Goal: Task Accomplishment & Management: Use online tool/utility

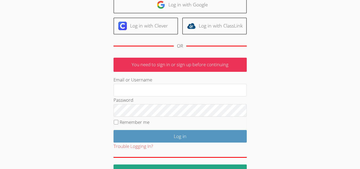
scroll to position [53, 0]
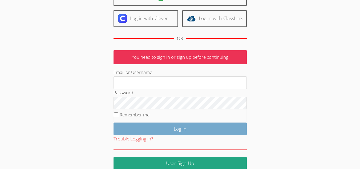
type input "mariesteinberg@live.com"
click at [152, 129] on input "Log in" at bounding box center [180, 128] width 133 height 13
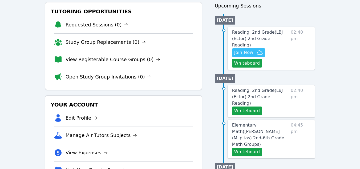
scroll to position [51, 0]
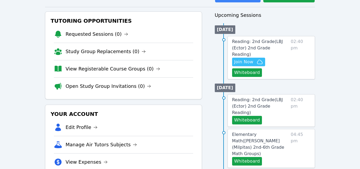
scroll to position [27, 0]
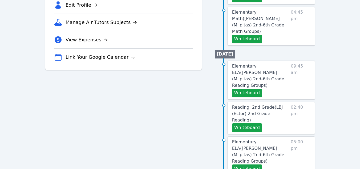
scroll to position [53, 0]
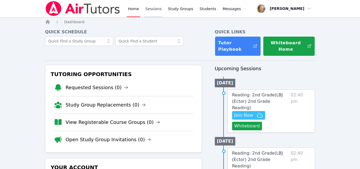
click at [150, 8] on link "Sessions" at bounding box center [154, 8] width 18 height 17
click at [181, 8] on link "Study Groups" at bounding box center [180, 8] width 27 height 17
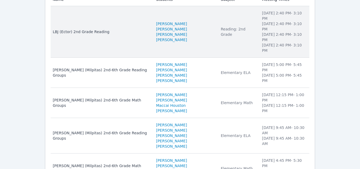
scroll to position [65, 0]
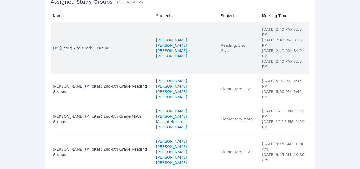
click at [224, 43] on div "Reading: 2nd Grade" at bounding box center [238, 48] width 35 height 11
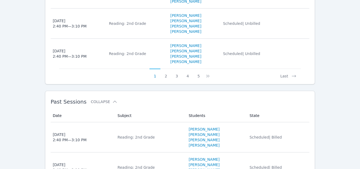
scroll to position [453, 0]
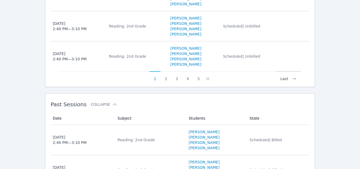
click at [287, 72] on button "Last" at bounding box center [288, 76] width 25 height 10
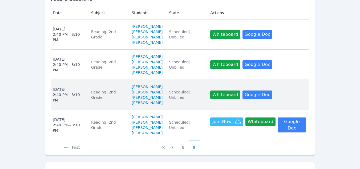
scroll to position [246, 0]
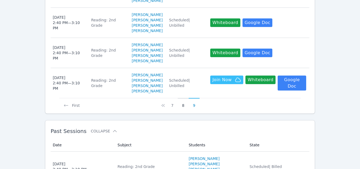
click at [183, 101] on button "8" at bounding box center [183, 103] width 11 height 10
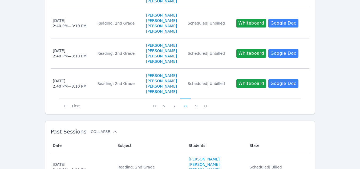
scroll to position [427, 0]
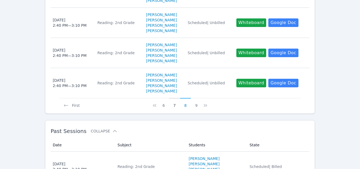
click at [175, 100] on button "7" at bounding box center [174, 103] width 11 height 10
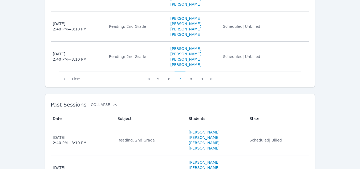
scroll to position [453, 0]
click at [169, 73] on button "6" at bounding box center [169, 76] width 11 height 10
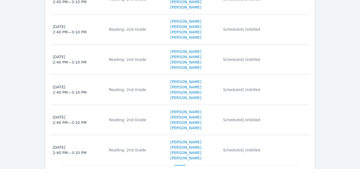
scroll to position [400, 0]
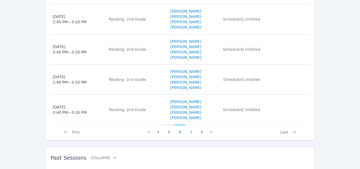
click at [170, 127] on button "5" at bounding box center [169, 130] width 11 height 10
click at [211, 131] on icon at bounding box center [212, 132] width 2 height 3
click at [293, 129] on icon at bounding box center [294, 131] width 5 height 5
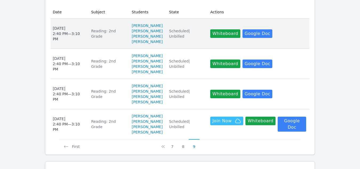
scroll to position [205, 0]
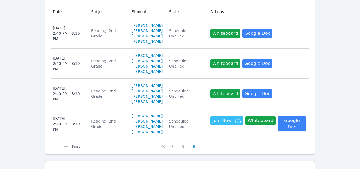
click at [63, 144] on icon at bounding box center [65, 146] width 5 height 5
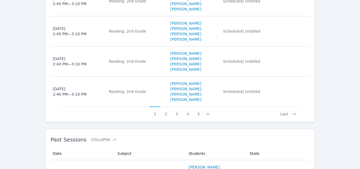
scroll to position [419, 0]
click at [197, 109] on button "5" at bounding box center [198, 111] width 11 height 10
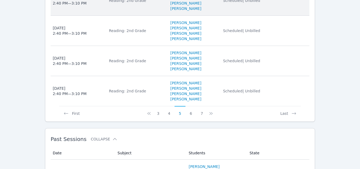
scroll to position [445, 0]
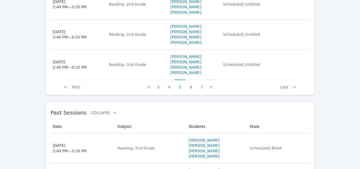
click at [209, 84] on icon at bounding box center [211, 86] width 5 height 5
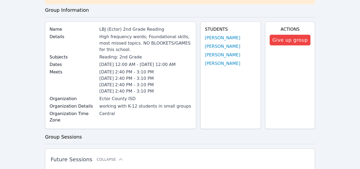
scroll to position [13, 0]
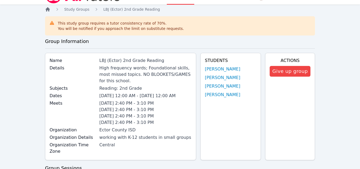
scroll to position [65, 0]
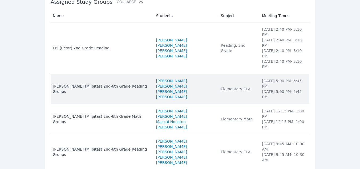
click at [242, 74] on td "Subject Elementary ELA" at bounding box center [238, 89] width 41 height 30
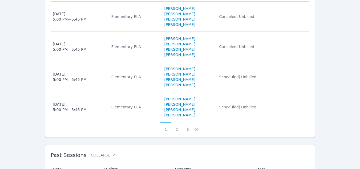
scroll to position [359, 0]
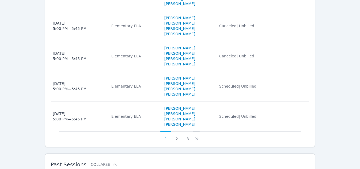
click at [194, 136] on icon at bounding box center [196, 138] width 5 height 5
click at [170, 131] on button "1" at bounding box center [169, 136] width 11 height 10
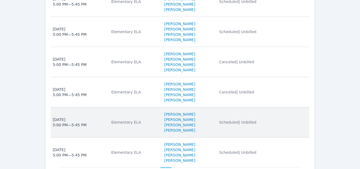
scroll to position [333, 0]
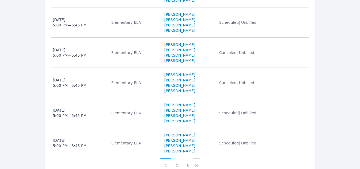
click at [197, 163] on icon at bounding box center [196, 165] width 5 height 5
click at [198, 163] on icon at bounding box center [200, 165] width 5 height 5
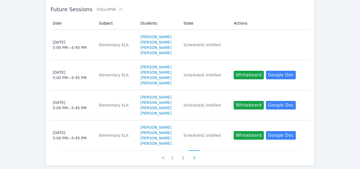
scroll to position [160, 0]
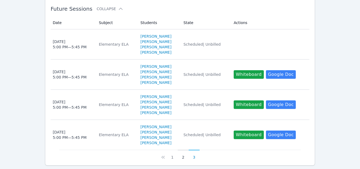
click at [182, 150] on button "2" at bounding box center [183, 155] width 11 height 10
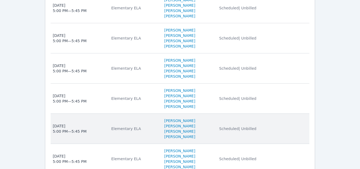
scroll to position [347, 0]
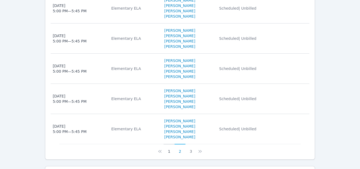
click at [170, 144] on button "1" at bounding box center [169, 149] width 11 height 10
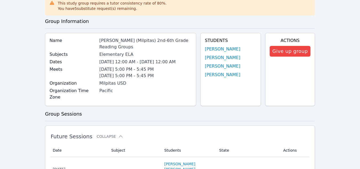
scroll to position [27, 0]
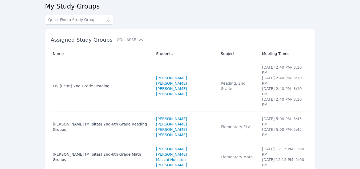
scroll to position [65, 0]
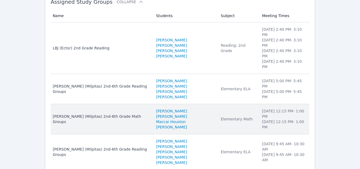
click at [194, 114] on li "Noah Emanuel Rama" at bounding box center [185, 116] width 58 height 5
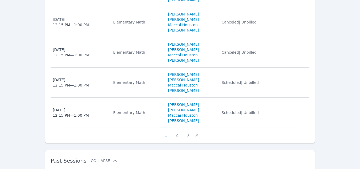
scroll to position [415, 0]
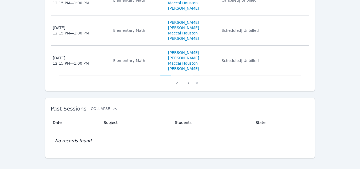
click at [197, 80] on icon at bounding box center [196, 82] width 5 height 5
click at [192, 77] on button "3" at bounding box center [191, 80] width 11 height 10
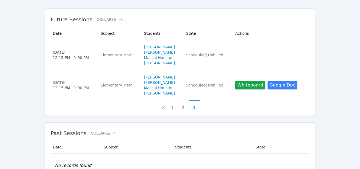
scroll to position [174, 0]
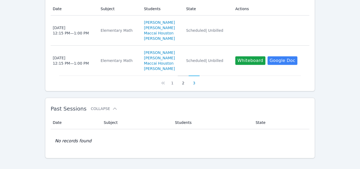
click at [182, 77] on button "2" at bounding box center [183, 80] width 11 height 10
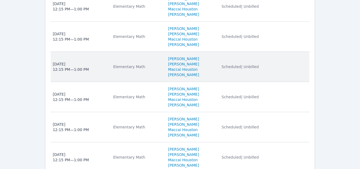
scroll to position [361, 0]
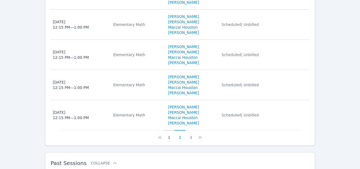
click at [170, 131] on button "1" at bounding box center [169, 135] width 11 height 10
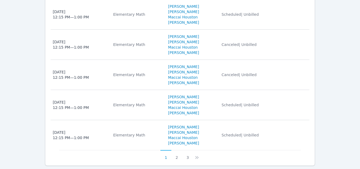
scroll to position [387, 0]
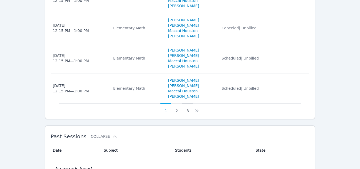
click at [188, 105] on button "3" at bounding box center [187, 108] width 11 height 10
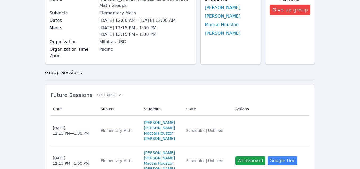
scroll to position [14, 0]
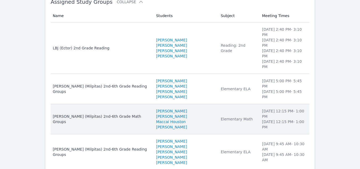
scroll to position [91, 0]
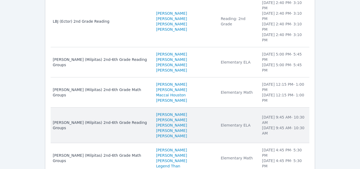
click at [197, 122] on li "Hussain Jan" at bounding box center [185, 124] width 58 height 5
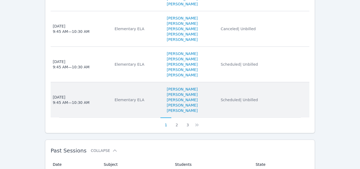
scroll to position [427, 0]
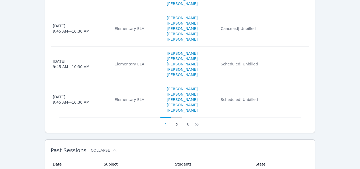
click at [175, 127] on button "2" at bounding box center [177, 122] width 11 height 10
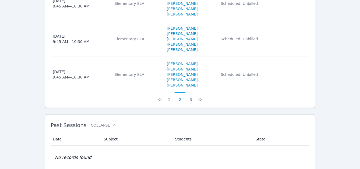
scroll to position [453, 0]
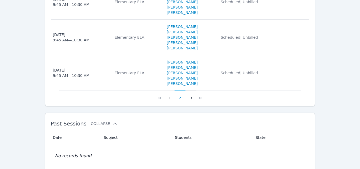
click at [190, 101] on button "3" at bounding box center [191, 95] width 11 height 10
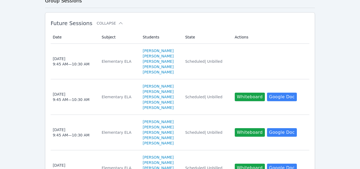
scroll to position [81, 0]
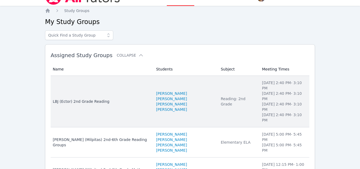
scroll to position [38, 0]
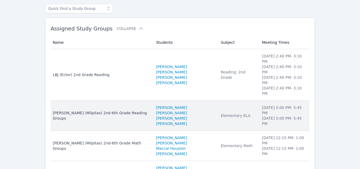
click at [227, 113] on div "Elementary ELA" at bounding box center [238, 115] width 35 height 5
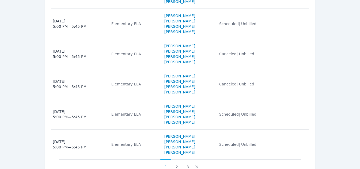
scroll to position [385, 0]
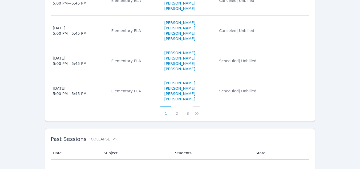
click at [195, 111] on icon at bounding box center [196, 113] width 5 height 5
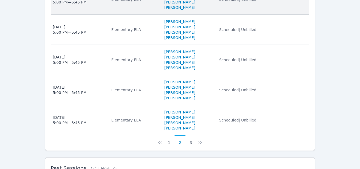
scroll to position [358, 0]
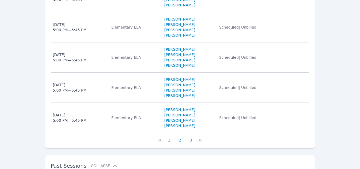
click at [200, 137] on icon at bounding box center [200, 139] width 5 height 5
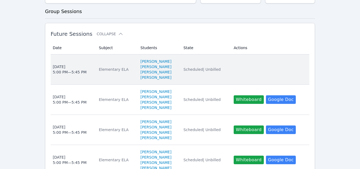
scroll to position [148, 0]
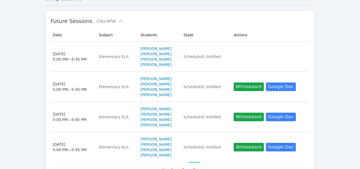
click at [188, 132] on td "State Scheduled | Unbilled" at bounding box center [206, 147] width 50 height 30
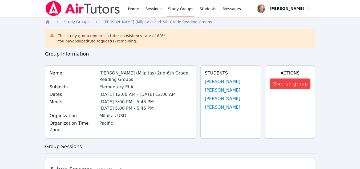
scroll to position [148, 0]
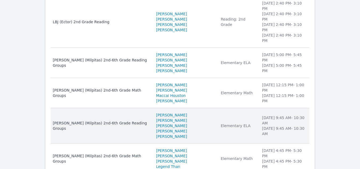
scroll to position [91, 0]
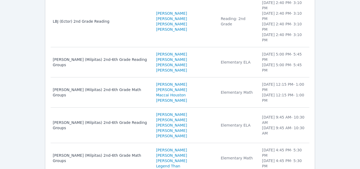
click at [259, 143] on td "Meeting Times Monday 4:45 PM - 5:30 PM Wednesday 4:45 PM - 5:30 PM" at bounding box center [284, 158] width 51 height 30
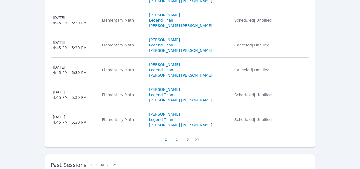
scroll to position [320, 0]
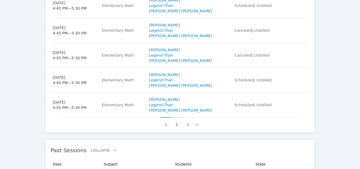
click at [176, 127] on button "2" at bounding box center [177, 122] width 11 height 10
click at [189, 127] on button "3" at bounding box center [191, 122] width 11 height 10
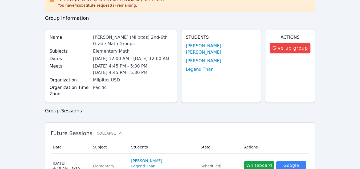
scroll to position [171, 0]
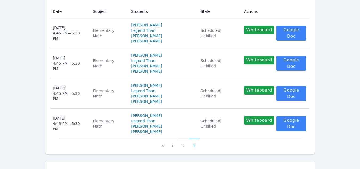
click at [184, 138] on button "2" at bounding box center [183, 143] width 11 height 10
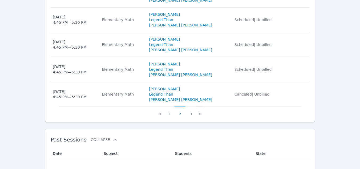
scroll to position [331, 0]
click at [170, 116] on button "1" at bounding box center [169, 111] width 11 height 10
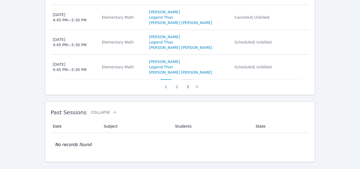
click at [188, 89] on button "3" at bounding box center [187, 84] width 11 height 10
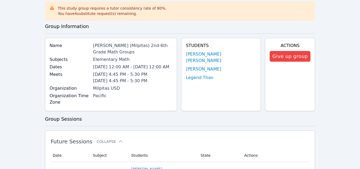
scroll to position [0, 0]
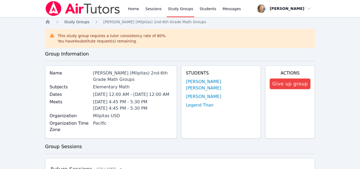
click at [75, 23] on span "Study Groups" at bounding box center [76, 22] width 25 height 4
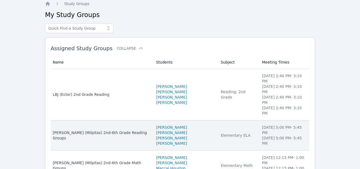
scroll to position [27, 0]
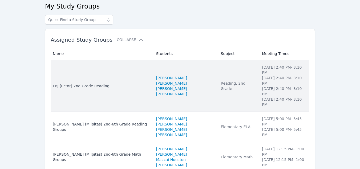
click at [262, 97] on li "Thursday 2:40 PM - 3:10 PM" at bounding box center [284, 102] width 44 height 11
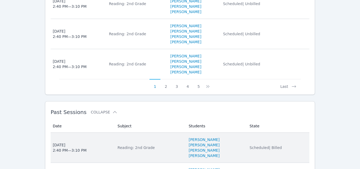
scroll to position [507, 0]
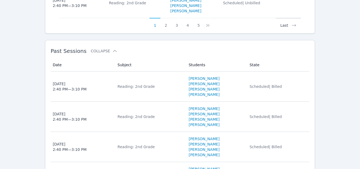
click at [285, 20] on button "Last" at bounding box center [288, 23] width 25 height 10
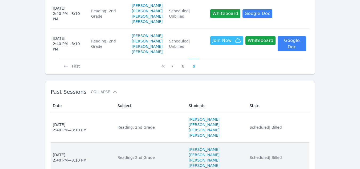
scroll to position [258, 0]
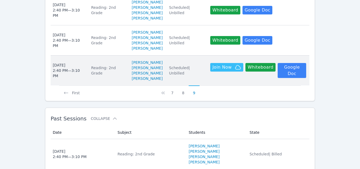
click at [283, 74] on td "Actions Hidden Join Now Whiteboard Hidden Google Doc" at bounding box center [258, 70] width 102 height 30
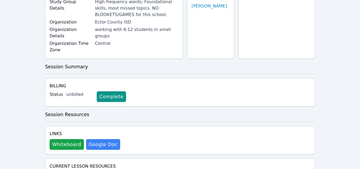
scroll to position [107, 0]
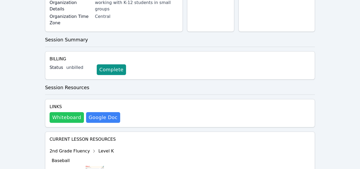
click at [63, 112] on button "Whiteboard" at bounding box center [67, 117] width 34 height 11
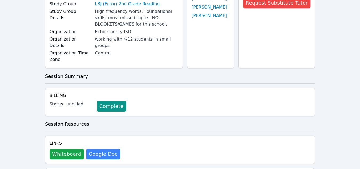
scroll to position [0, 0]
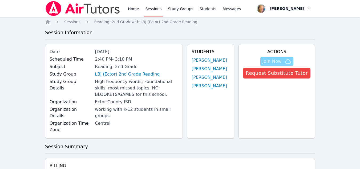
click at [288, 59] on icon "button" at bounding box center [288, 61] width 6 height 6
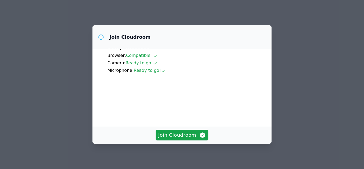
scroll to position [51, 0]
click at [181, 134] on span "Join Cloudroom" at bounding box center [182, 134] width 48 height 7
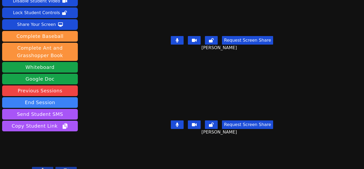
scroll to position [0, 0]
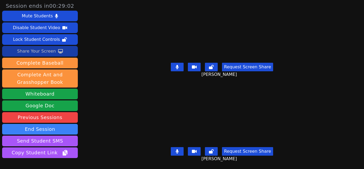
click at [43, 50] on div "Share Your Screen" at bounding box center [36, 51] width 39 height 9
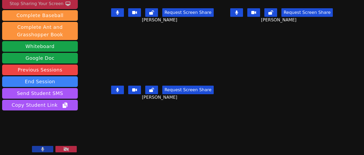
scroll to position [49, 0]
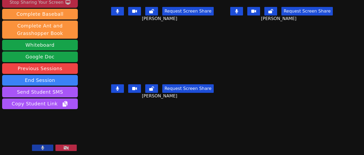
click at [47, 148] on button at bounding box center [42, 148] width 21 height 6
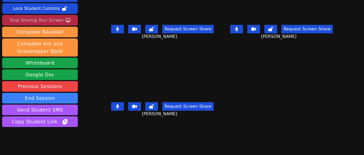
scroll to position [0, 0]
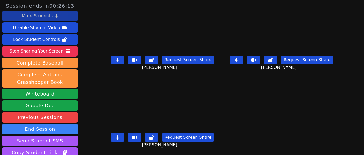
click at [49, 16] on div "Mute Students" at bounding box center [37, 16] width 31 height 9
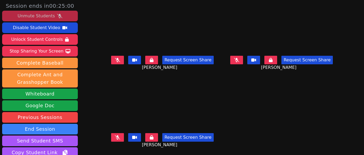
click at [39, 15] on div "Unmute Students" at bounding box center [36, 16] width 37 height 9
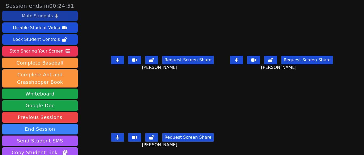
click at [116, 138] on button at bounding box center [117, 137] width 13 height 9
click at [230, 59] on button at bounding box center [236, 60] width 13 height 9
click at [234, 60] on icon at bounding box center [236, 60] width 5 height 4
click at [230, 59] on button at bounding box center [236, 60] width 13 height 9
click at [124, 135] on button at bounding box center [117, 137] width 13 height 9
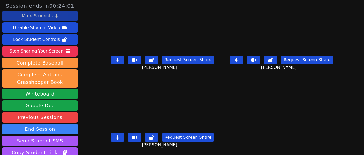
click at [119, 61] on icon at bounding box center [117, 60] width 3 height 4
click at [234, 56] on button at bounding box center [236, 60] width 13 height 9
click at [119, 135] on icon at bounding box center [117, 137] width 3 height 4
click at [234, 60] on icon at bounding box center [236, 60] width 5 height 4
click at [236, 58] on button at bounding box center [236, 60] width 13 height 9
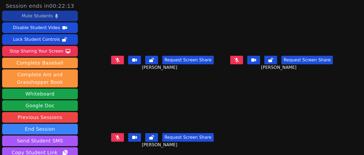
click at [122, 60] on button at bounding box center [117, 60] width 13 height 9
click at [119, 60] on icon at bounding box center [117, 60] width 3 height 4
click at [121, 134] on button at bounding box center [117, 137] width 13 height 9
click at [119, 138] on icon at bounding box center [117, 137] width 3 height 4
click at [236, 61] on icon at bounding box center [236, 60] width 5 height 4
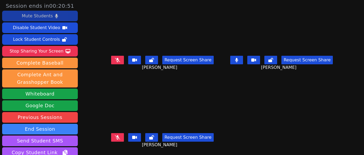
click at [235, 60] on icon at bounding box center [236, 60] width 3 height 4
click at [119, 59] on icon at bounding box center [117, 60] width 5 height 4
click at [117, 57] on button at bounding box center [117, 60] width 13 height 9
click at [120, 137] on icon at bounding box center [117, 137] width 5 height 4
click at [121, 135] on button at bounding box center [117, 137] width 13 height 9
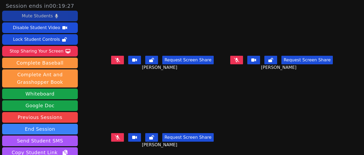
drag, startPoint x: 234, startPoint y: 54, endPoint x: 233, endPoint y: 58, distance: 3.8
click at [233, 55] on div "Request Screen Share JONAS VALLE" at bounding box center [281, 64] width 115 height 21
click at [234, 58] on icon at bounding box center [236, 60] width 5 height 4
click at [231, 61] on button at bounding box center [236, 60] width 13 height 9
click at [118, 61] on icon at bounding box center [117, 60] width 5 height 4
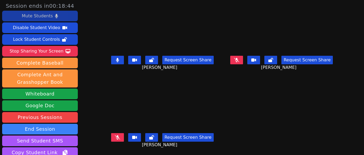
click at [122, 56] on button at bounding box center [117, 60] width 13 height 9
click at [230, 60] on button at bounding box center [236, 60] width 13 height 9
click at [119, 141] on button at bounding box center [117, 137] width 13 height 9
drag, startPoint x: 236, startPoint y: 60, endPoint x: 224, endPoint y: 67, distance: 13.8
click at [235, 60] on button at bounding box center [236, 60] width 13 height 9
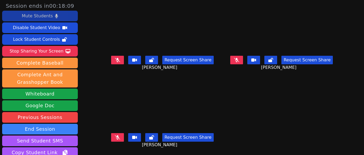
click at [119, 137] on icon at bounding box center [117, 137] width 5 height 4
click at [116, 140] on button at bounding box center [117, 137] width 13 height 9
click at [232, 63] on button at bounding box center [236, 60] width 13 height 9
click at [233, 63] on button at bounding box center [236, 60] width 13 height 9
click at [122, 63] on button at bounding box center [117, 60] width 13 height 9
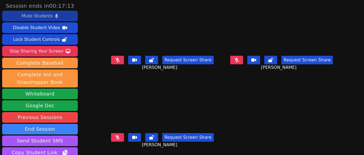
click at [123, 63] on button at bounding box center [117, 60] width 13 height 9
click at [120, 138] on icon at bounding box center [117, 137] width 5 height 4
click at [234, 62] on button at bounding box center [236, 60] width 13 height 9
click at [231, 57] on button at bounding box center [236, 60] width 13 height 9
click at [122, 137] on button at bounding box center [117, 137] width 13 height 9
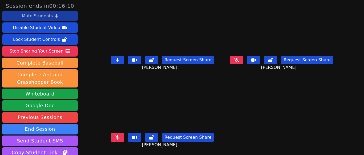
click at [118, 59] on icon at bounding box center [117, 60] width 3 height 4
click at [122, 137] on button at bounding box center [117, 137] width 13 height 9
click at [118, 137] on icon at bounding box center [117, 137] width 3 height 4
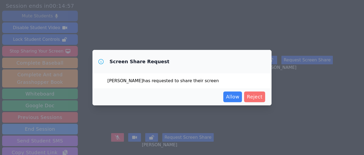
click at [254, 98] on span "Reject" at bounding box center [255, 96] width 16 height 7
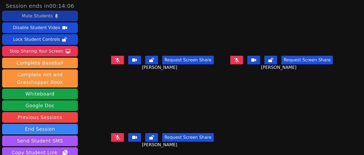
click at [119, 139] on icon at bounding box center [117, 137] width 5 height 4
click at [119, 138] on icon at bounding box center [117, 137] width 3 height 4
click at [234, 61] on icon at bounding box center [236, 60] width 5 height 4
click at [238, 60] on button at bounding box center [236, 60] width 13 height 9
click at [114, 59] on button at bounding box center [117, 60] width 13 height 9
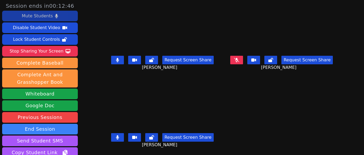
click at [115, 63] on button at bounding box center [117, 60] width 13 height 9
click at [122, 138] on button at bounding box center [117, 137] width 13 height 9
click at [116, 61] on button at bounding box center [117, 60] width 13 height 9
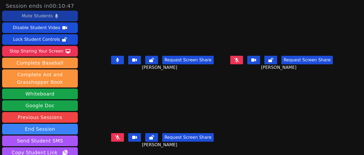
click at [120, 63] on button at bounding box center [117, 60] width 13 height 9
click at [124, 138] on button at bounding box center [117, 137] width 13 height 9
click at [119, 138] on icon at bounding box center [117, 137] width 3 height 4
click at [234, 59] on icon at bounding box center [236, 60] width 5 height 4
click at [230, 62] on button at bounding box center [236, 60] width 13 height 9
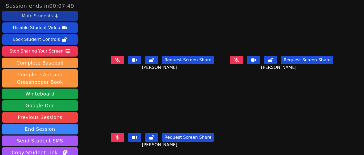
click at [119, 136] on icon at bounding box center [117, 137] width 5 height 4
click at [117, 134] on button at bounding box center [117, 137] width 13 height 9
click at [236, 60] on button at bounding box center [236, 60] width 13 height 9
click at [124, 59] on button at bounding box center [117, 60] width 13 height 9
click at [239, 62] on button at bounding box center [236, 60] width 13 height 9
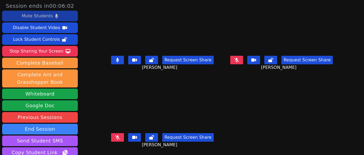
click at [122, 58] on button at bounding box center [117, 60] width 13 height 9
click at [233, 63] on button at bounding box center [236, 60] width 13 height 9
click at [239, 62] on button at bounding box center [236, 60] width 13 height 9
click at [118, 62] on icon at bounding box center [117, 60] width 5 height 4
click at [122, 59] on button at bounding box center [117, 60] width 13 height 9
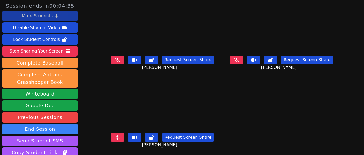
scroll to position [4, 0]
click at [120, 135] on icon at bounding box center [117, 137] width 5 height 4
click at [117, 133] on button at bounding box center [117, 137] width 13 height 9
click at [122, 133] on button at bounding box center [117, 137] width 13 height 9
click at [122, 134] on button at bounding box center [117, 137] width 13 height 9
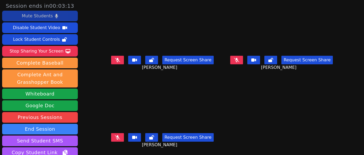
click at [120, 58] on icon at bounding box center [117, 60] width 5 height 4
click at [233, 59] on button at bounding box center [236, 60] width 13 height 9
click at [120, 135] on icon at bounding box center [117, 137] width 5 height 4
click at [235, 56] on button at bounding box center [236, 60] width 13 height 9
click at [234, 58] on icon at bounding box center [236, 60] width 5 height 4
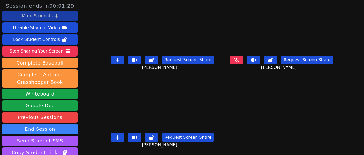
click at [115, 56] on button at bounding box center [117, 60] width 13 height 9
click at [235, 58] on icon at bounding box center [236, 60] width 5 height 4
click at [234, 58] on icon at bounding box center [236, 60] width 5 height 4
click at [118, 135] on icon at bounding box center [117, 137] width 3 height 4
click at [119, 58] on icon at bounding box center [117, 60] width 3 height 4
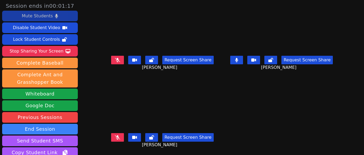
scroll to position [0, 0]
click at [236, 60] on icon at bounding box center [237, 60] width 3 height 4
click at [119, 60] on icon at bounding box center [117, 60] width 5 height 4
click at [119, 62] on button at bounding box center [117, 60] width 13 height 9
click at [123, 135] on button at bounding box center [117, 137] width 13 height 9
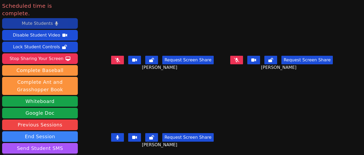
click at [115, 60] on button at bounding box center [117, 60] width 13 height 9
click at [239, 62] on button at bounding box center [236, 60] width 13 height 9
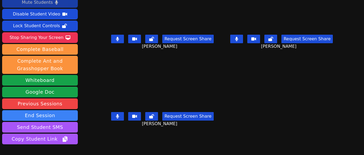
scroll to position [49, 0]
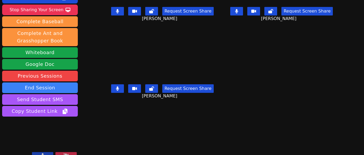
click at [65, 153] on icon at bounding box center [65, 155] width 5 height 4
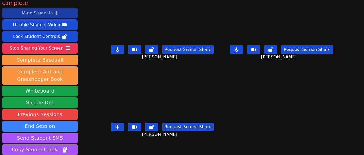
scroll to position [0, 0]
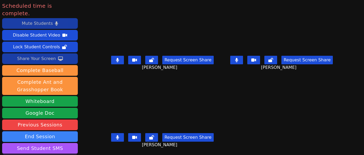
click at [46, 54] on div "Share Your Screen" at bounding box center [36, 58] width 39 height 9
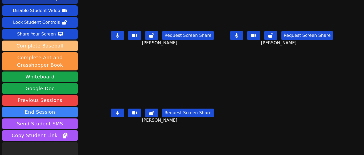
scroll to position [49, 0]
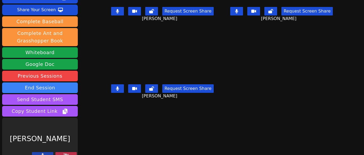
click at [65, 153] on icon at bounding box center [65, 155] width 5 height 4
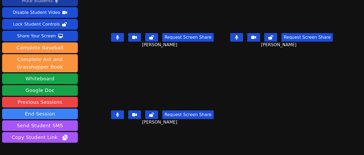
scroll to position [0, 0]
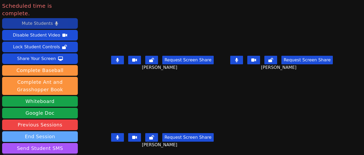
click at [53, 131] on button "End Session" at bounding box center [40, 136] width 76 height 11
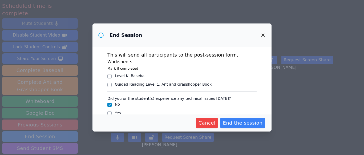
click at [182, 83] on div "Guided Reading Level 1 : Ant and Grasshopper Book" at bounding box center [163, 84] width 97 height 5
click at [112, 83] on input "Guided Reading Level 1 : Ant and Grasshopper Book" at bounding box center [110, 85] width 4 height 4
checkbox input "true"
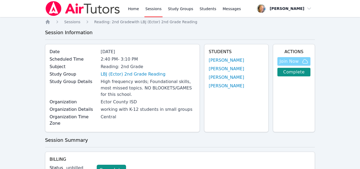
click at [294, 62] on span "Join Now" at bounding box center [289, 61] width 19 height 6
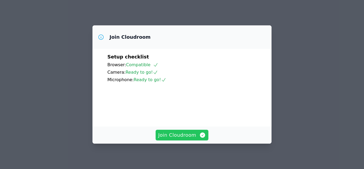
click at [189, 133] on span "Join Cloudroom" at bounding box center [182, 134] width 48 height 7
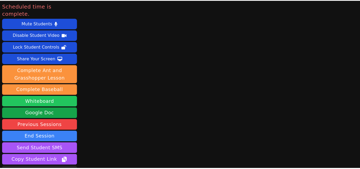
scroll to position [27, 0]
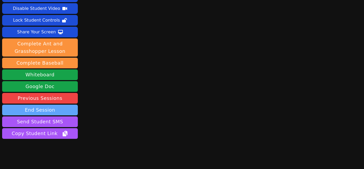
click at [31, 105] on button "End Session" at bounding box center [40, 110] width 76 height 11
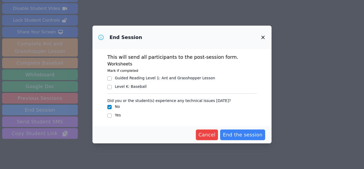
click at [134, 78] on div "Guided Reading Level 1 : Ant and Grasshopper Lesson" at bounding box center [165, 77] width 100 height 5
click at [112, 78] on input "Guided Reading Level 1 : Ant and Grasshopper Lesson" at bounding box center [110, 78] width 4 height 4
checkbox input "true"
click at [244, 134] on span "End the session" at bounding box center [243, 134] width 40 height 7
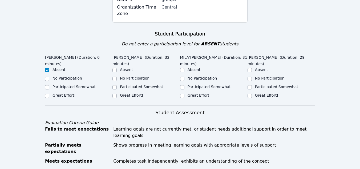
scroll to position [133, 0]
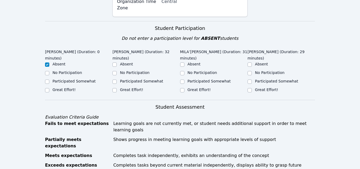
click at [131, 87] on div "Great Effort!" at bounding box center [146, 90] width 67 height 6
click at [137, 87] on label "Great Effort!" at bounding box center [131, 89] width 23 height 4
click at [117, 88] on input "Great Effort!" at bounding box center [115, 90] width 4 height 4
checkbox input "true"
click at [192, 87] on label "Great Effort!" at bounding box center [199, 89] width 23 height 4
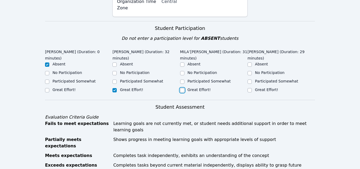
click at [185, 88] on input "Great Effort!" at bounding box center [182, 90] width 4 height 4
checkbox input "true"
click at [268, 87] on label "Great Effort!" at bounding box center [266, 89] width 23 height 4
click at [252, 88] on input "Great Effort!" at bounding box center [250, 90] width 4 height 4
checkbox input "true"
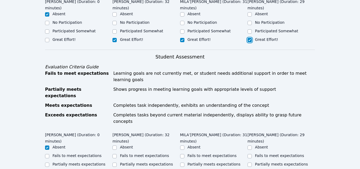
scroll to position [240, 0]
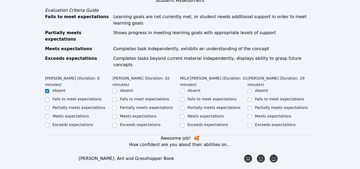
click at [138, 114] on label "Meets expectations" at bounding box center [138, 116] width 37 height 4
click at [117, 114] on input "Meets expectations" at bounding box center [115, 116] width 4 height 4
checkbox input "true"
click at [209, 114] on label "Meets expectations" at bounding box center [206, 116] width 37 height 4
click at [185, 114] on input "Meets expectations" at bounding box center [182, 116] width 4 height 4
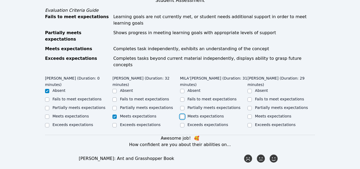
checkbox input "true"
click at [268, 114] on label "Meets expectations" at bounding box center [273, 116] width 37 height 4
click at [252, 114] on input "Meets expectations" at bounding box center [250, 116] width 4 height 4
checkbox input "true"
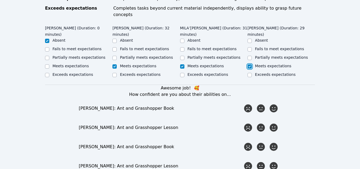
scroll to position [293, 0]
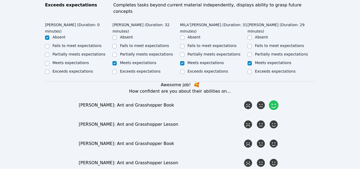
click at [276, 100] on icon at bounding box center [274, 105] width 10 height 10
click at [0, 0] on input "radio" at bounding box center [0, 0] width 0 height 0
drag, startPoint x: 277, startPoint y: 99, endPoint x: 277, endPoint y: 112, distance: 12.0
click at [277, 120] on icon at bounding box center [274, 125] width 10 height 10
click at [0, 0] on input "radio" at bounding box center [0, 0] width 0 height 0
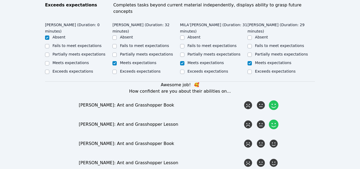
click at [276, 123] on div "Awesome job! 🥰 How confident are you about their abilities on... ANGEL ROMERO: …" at bounding box center [180, 163] width 270 height 163
click at [274, 138] on div at bounding box center [274, 143] width 11 height 11
click at [0, 0] on input "radio" at bounding box center [0, 0] width 0 height 0
click at [273, 158] on icon at bounding box center [274, 163] width 10 height 10
click at [0, 0] on input "radio" at bounding box center [0, 0] width 0 height 0
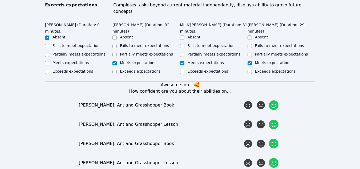
scroll to position [320, 0]
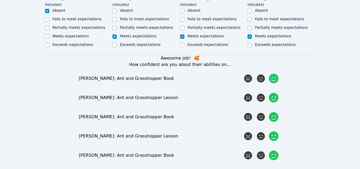
click at [274, 150] on icon at bounding box center [274, 155] width 10 height 10
click at [0, 0] on input "radio" at bounding box center [0, 0] width 0 height 0
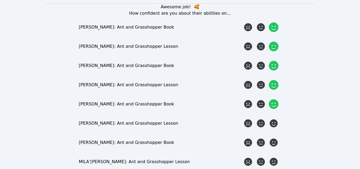
scroll to position [373, 0]
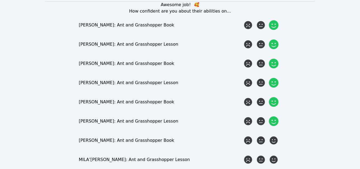
click at [274, 116] on icon at bounding box center [274, 121] width 10 height 10
click at [0, 0] on input "radio" at bounding box center [0, 0] width 0 height 0
drag, startPoint x: 275, startPoint y: 115, endPoint x: 276, endPoint y: 127, distance: 11.8
click at [275, 136] on icon at bounding box center [274, 140] width 8 height 8
click at [0, 0] on input "radio" at bounding box center [0, 0] width 0 height 0
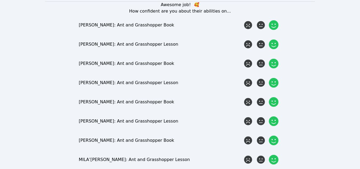
click at [276, 155] on icon at bounding box center [274, 160] width 10 height 10
click at [0, 0] on input "radio" at bounding box center [0, 0] width 0 height 0
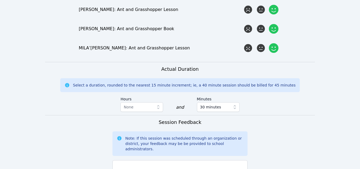
scroll to position [534, 0]
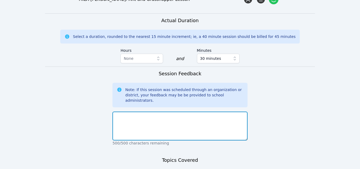
click at [157, 112] on textarea at bounding box center [180, 126] width 135 height 29
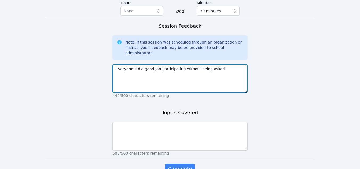
type textarea "Everyone did a good job participating without being asked."
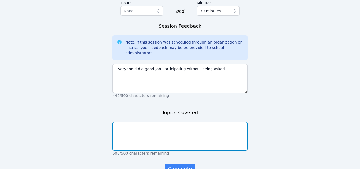
click at [155, 122] on textarea at bounding box center [180, 136] width 135 height 29
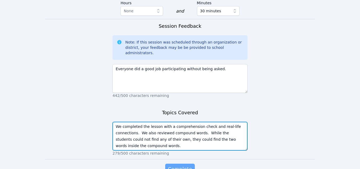
type textarea "We completed the lesson with a comprehension check and real-life connections. W…"
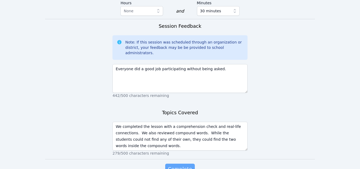
click at [178, 165] on span "Complete" at bounding box center [180, 168] width 24 height 7
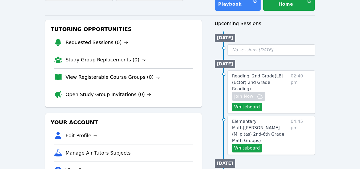
scroll to position [77, 0]
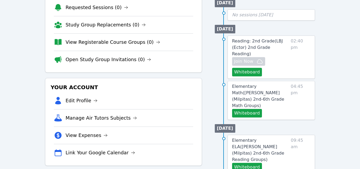
scroll to position [107, 0]
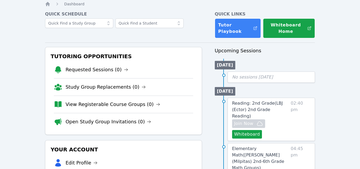
scroll to position [27, 0]
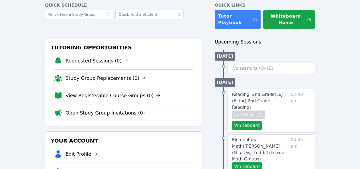
drag, startPoint x: 277, startPoint y: 113, endPoint x: 281, endPoint y: 109, distance: 5.5
click at [281, 110] on div "Hidden Join Now Whiteboard" at bounding box center [260, 119] width 57 height 19
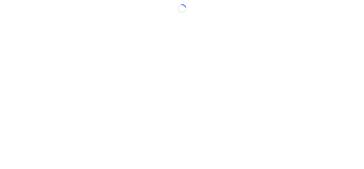
click at [284, 95] on body "Loading..." at bounding box center [182, 84] width 364 height 169
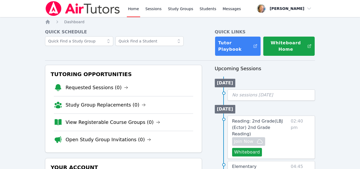
click at [283, 124] on span "Reading: 2nd Grade ( LBJ (Ector) 2nd Grade Reading )" at bounding box center [257, 127] width 51 height 18
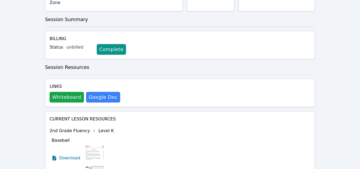
scroll to position [133, 0]
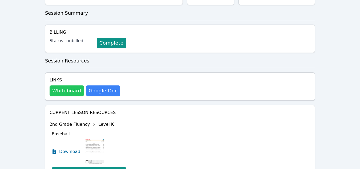
click at [64, 86] on button "Whiteboard" at bounding box center [67, 90] width 34 height 11
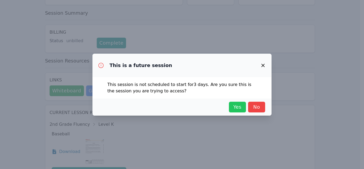
click at [233, 105] on span "Yes" at bounding box center [238, 106] width 12 height 7
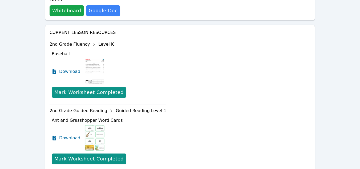
scroll to position [240, 0]
